Goal: Task Accomplishment & Management: Manage account settings

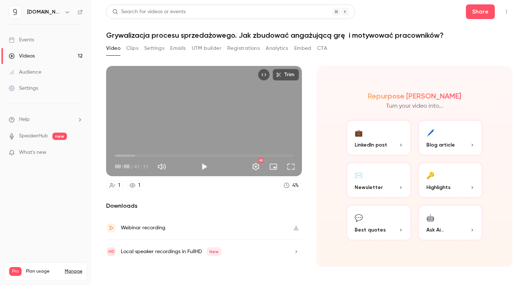
click at [39, 53] on link "Videos 12" at bounding box center [45, 56] width 91 height 16
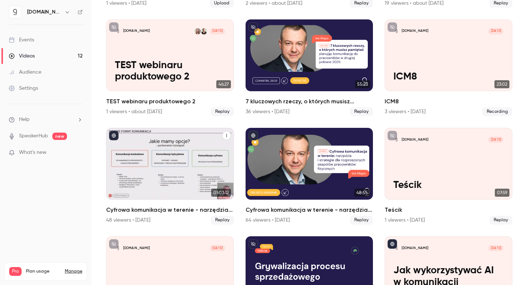
scroll to position [154, 0]
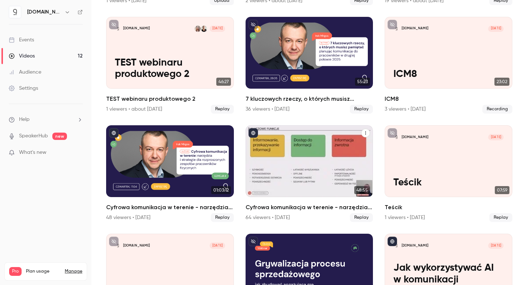
click at [260, 207] on h2 "Cyfrowa komunikacja w terenie - narzędzia i strategie dla rozproszonych zespołó…" at bounding box center [309, 207] width 128 height 9
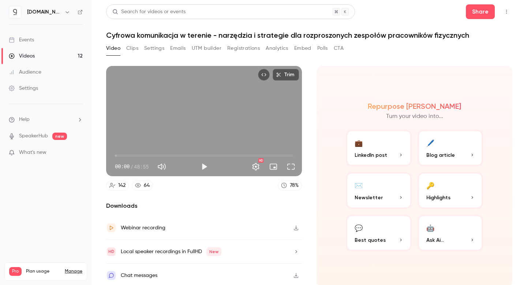
click at [240, 43] on button "Registrations" at bounding box center [243, 48] width 33 height 12
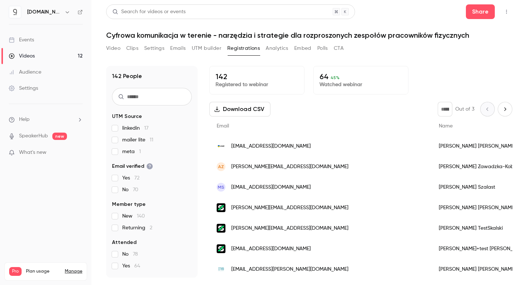
click at [29, 72] on div "Audience" at bounding box center [25, 71] width 33 height 7
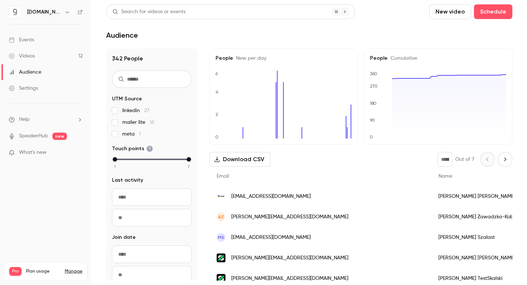
click at [143, 80] on input "text" at bounding box center [152, 79] width 80 height 18
paste input "**********"
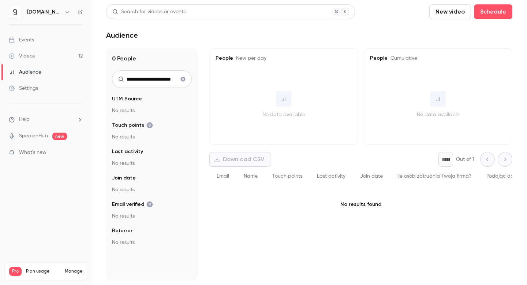
type input "**********"
click at [181, 79] on icon "Clear search" at bounding box center [183, 79] width 5 height 5
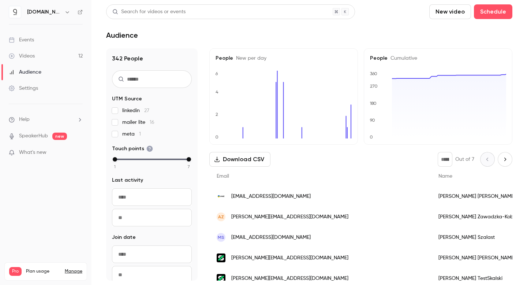
click at [29, 74] on div "Audience" at bounding box center [25, 71] width 33 height 7
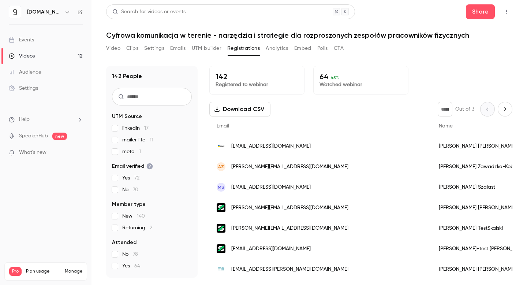
click at [74, 268] on link "Manage" at bounding box center [74, 271] width 18 height 6
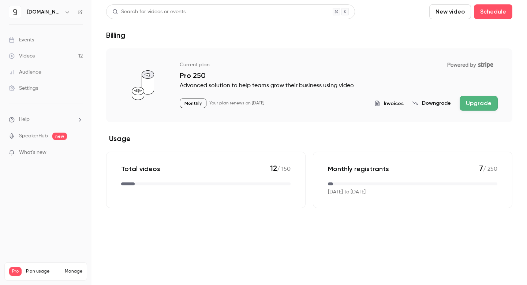
click at [71, 267] on div "Pro Plan usage Manage" at bounding box center [45, 271] width 73 height 9
click at [63, 8] on button "button" at bounding box center [67, 12] width 9 height 9
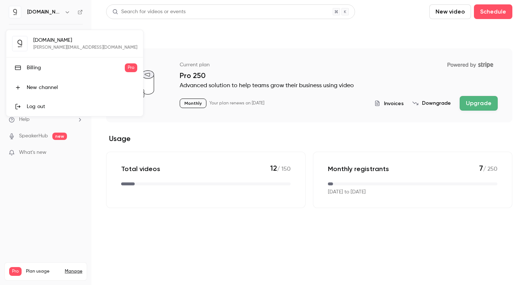
click at [45, 108] on div "Log out" at bounding box center [82, 106] width 110 height 7
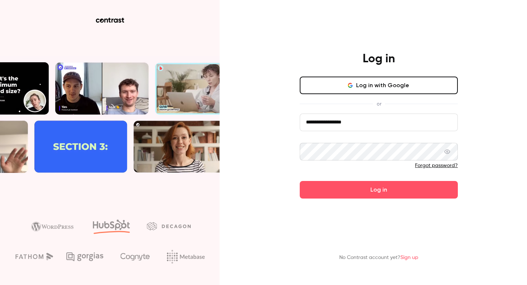
click at [363, 120] on input "**********" at bounding box center [379, 122] width 158 height 18
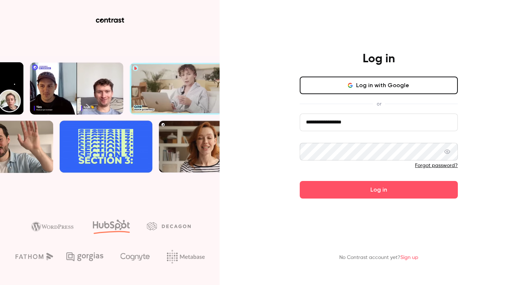
type input "**********"
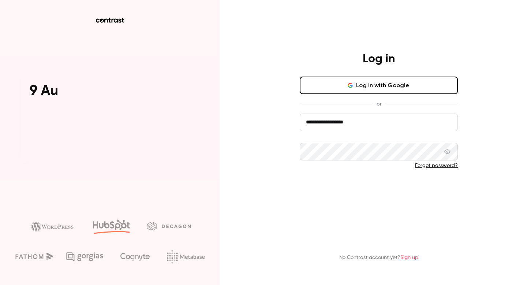
click at [359, 188] on button "Log in" at bounding box center [379, 190] width 158 height 18
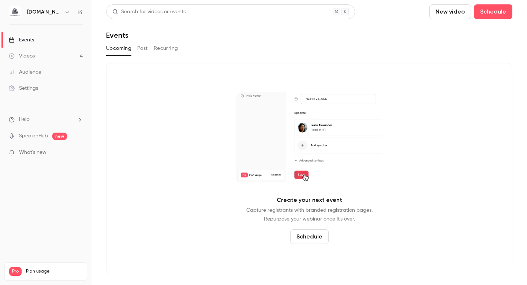
click at [65, 11] on icon "button" at bounding box center [67, 12] width 6 height 6
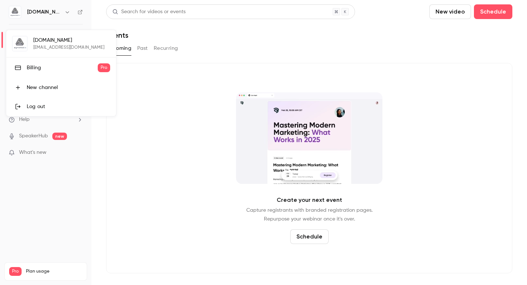
click at [42, 69] on div "Billing" at bounding box center [62, 67] width 71 height 7
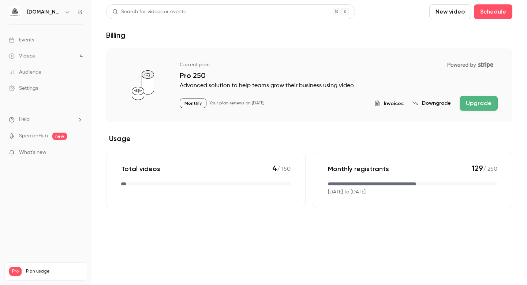
click at [192, 101] on p "Monthly" at bounding box center [193, 103] width 27 height 10
click at [436, 103] on button "Downgrade" at bounding box center [431, 103] width 38 height 7
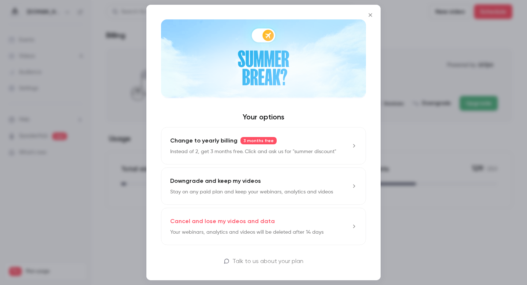
click at [217, 181] on p "Downgrade and keep my videos" at bounding box center [215, 180] width 91 height 9
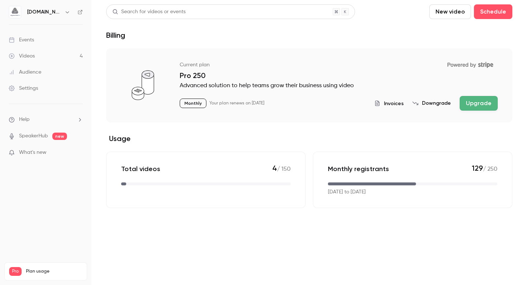
click at [384, 184] on span "billing" at bounding box center [331, 183] width 169 height 3
click at [65, 14] on icon "button" at bounding box center [67, 12] width 6 height 6
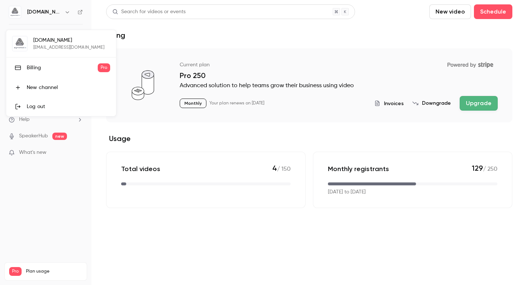
click at [53, 103] on div "Log out" at bounding box center [68, 106] width 83 height 7
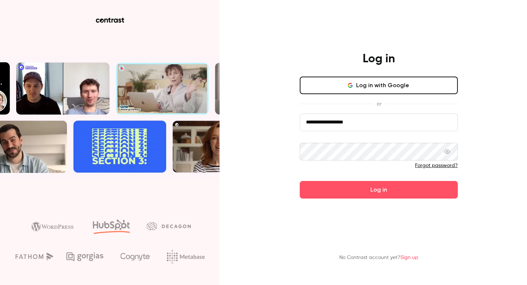
click at [379, 123] on input "**********" at bounding box center [379, 122] width 158 height 18
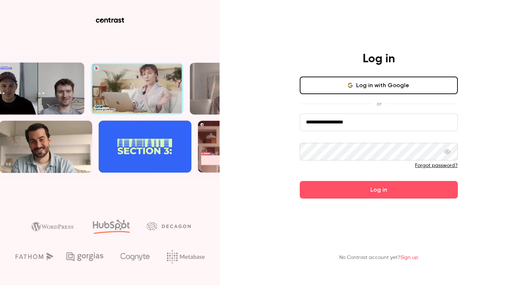
type input "**********"
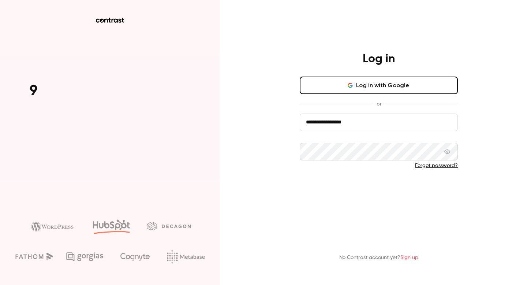
click at [357, 188] on button "Log in" at bounding box center [379, 190] width 158 height 18
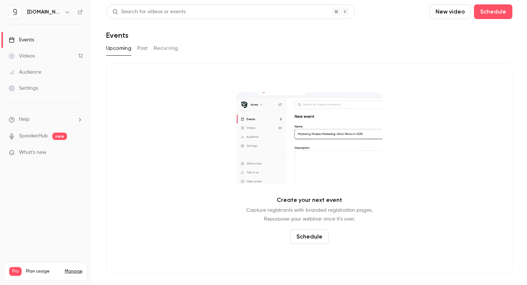
click at [70, 56] on link "Videos 12" at bounding box center [45, 56] width 91 height 16
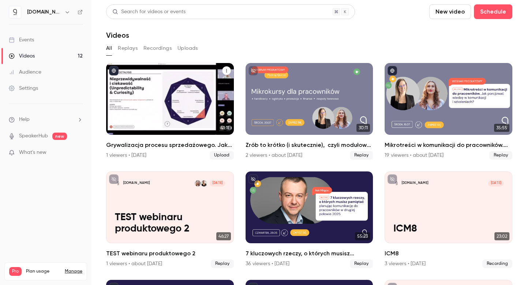
click at [198, 142] on h2 "Grywalizacja procesu sprzedażowego. Jak zbudować angażującą grę  i motywować pr…" at bounding box center [170, 144] width 128 height 9
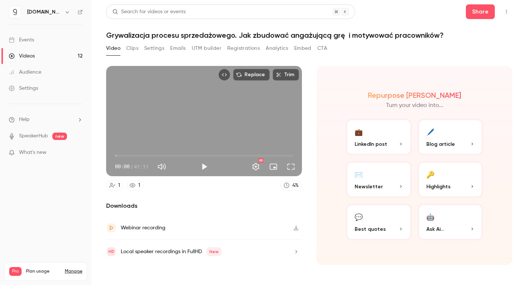
click at [236, 46] on button "Registrations" at bounding box center [243, 48] width 33 height 12
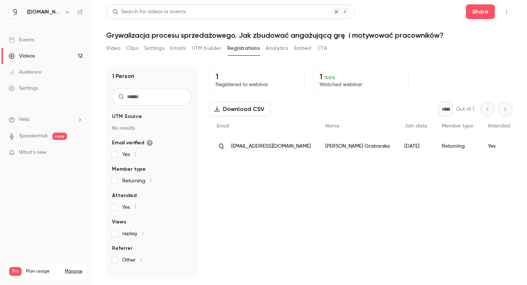
click at [27, 53] on div "Videos" at bounding box center [22, 55] width 26 height 7
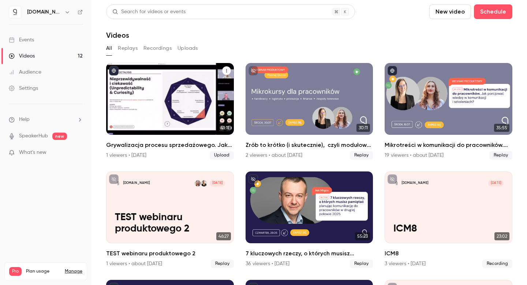
click at [125, 145] on h2 "Grywalizacja procesu sprzedażowego. Jak zbudować angażującą grę  i motywować pr…" at bounding box center [170, 144] width 128 height 9
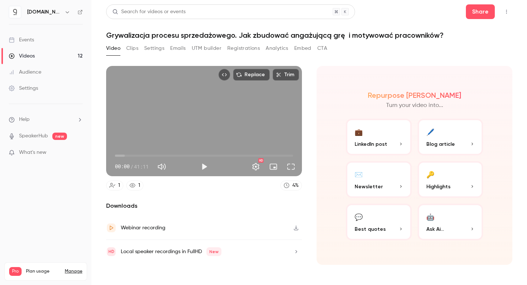
click at [156, 49] on button "Settings" at bounding box center [154, 48] width 20 height 12
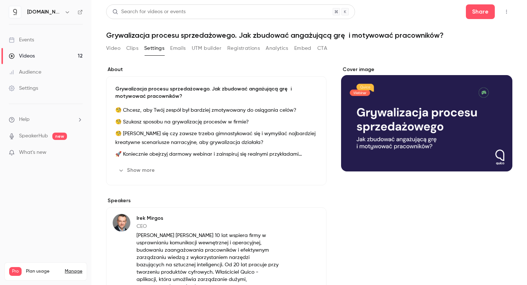
click at [244, 49] on button "Registrations" at bounding box center [243, 48] width 33 height 12
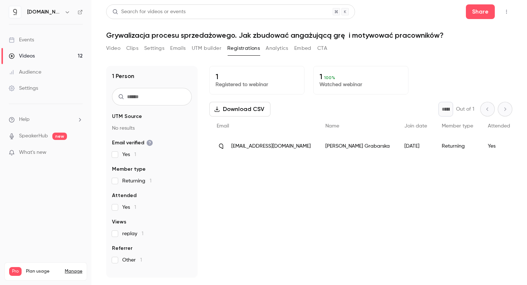
click at [273, 145] on span "aleksandra@weekly.pl" at bounding box center [270, 146] width 79 height 8
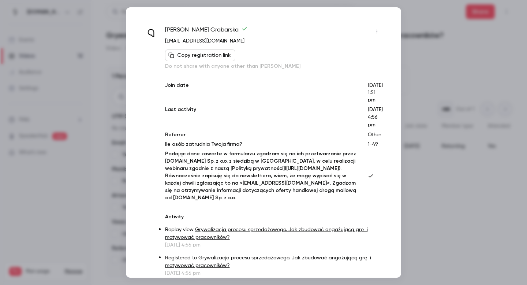
click at [376, 30] on icon "button" at bounding box center [377, 31] width 6 height 5
click at [463, 143] on div at bounding box center [263, 142] width 527 height 285
click at [427, 196] on div at bounding box center [263, 142] width 527 height 285
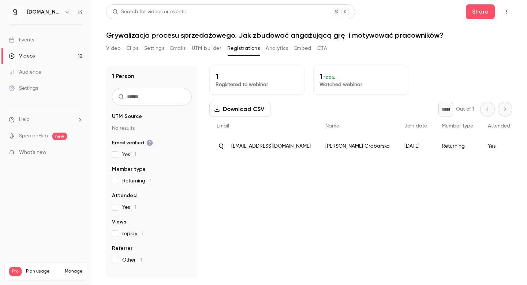
click at [61, 55] on link "Videos 12" at bounding box center [45, 56] width 91 height 16
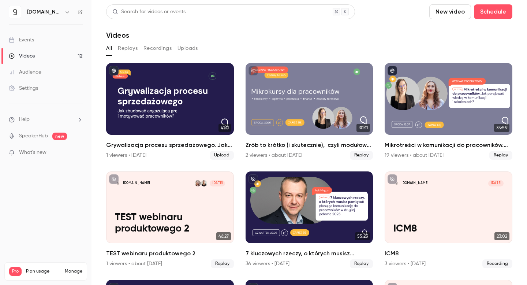
click at [80, 11] on icon at bounding box center [80, 12] width 5 height 5
